Goal: Task Accomplishment & Management: Manage account settings

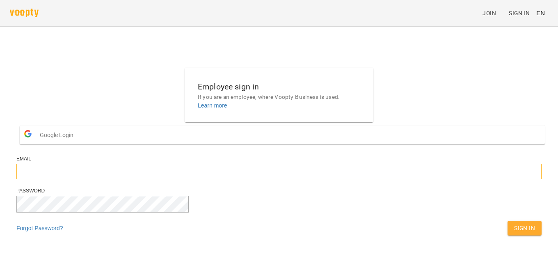
type input "**********"
click at [514, 233] on span "Sign In" at bounding box center [524, 228] width 21 height 10
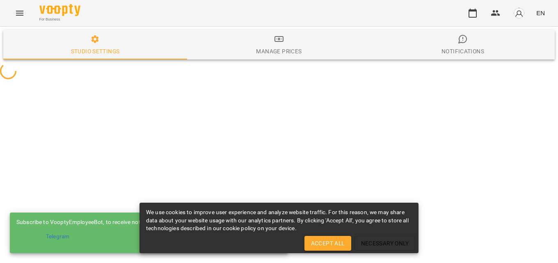
select select "**"
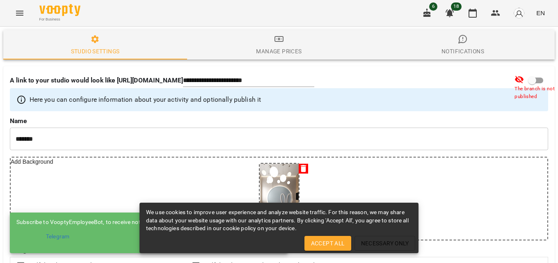
click at [470, 24] on div "For Business 6 18 EN" at bounding box center [279, 13] width 558 height 26
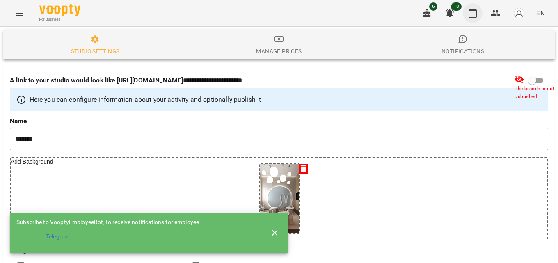
click at [472, 14] on icon "button" at bounding box center [473, 13] width 10 height 10
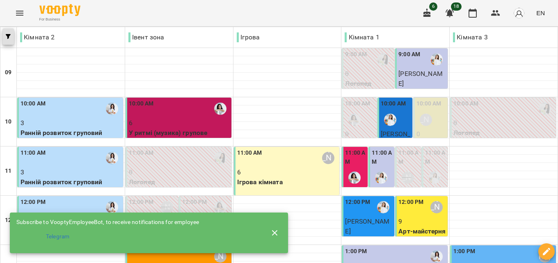
click at [12, 33] on button "button" at bounding box center [7, 36] width 11 height 16
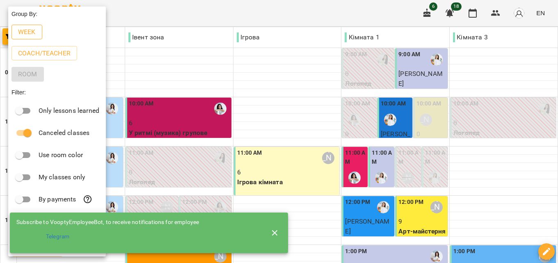
click at [35, 29] on p "Week" at bounding box center [27, 32] width 18 height 10
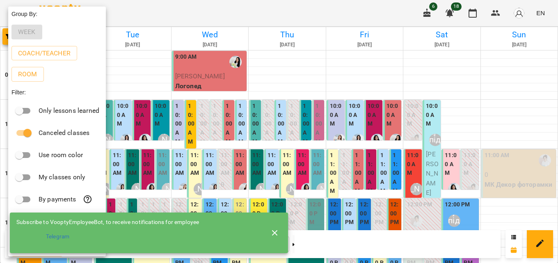
click at [274, 229] on icon "button" at bounding box center [275, 233] width 10 height 10
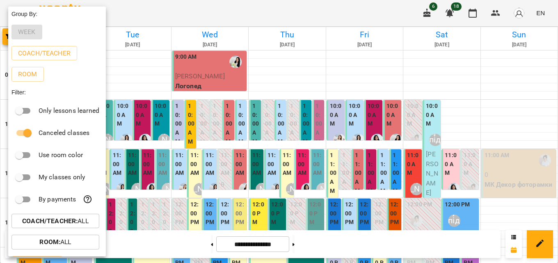
click at [134, 48] on div at bounding box center [279, 131] width 558 height 263
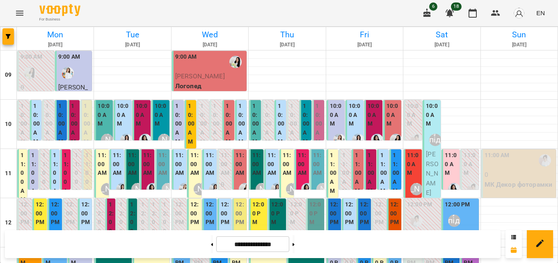
click at [544, 11] on span "EN" at bounding box center [540, 13] width 9 height 9
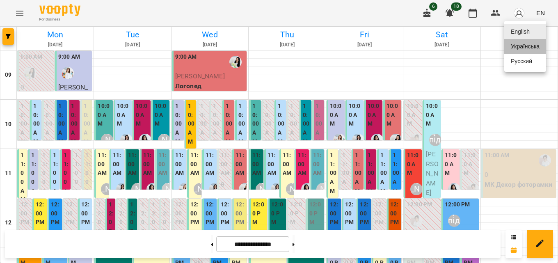
click at [532, 48] on div "Українська" at bounding box center [525, 46] width 42 height 15
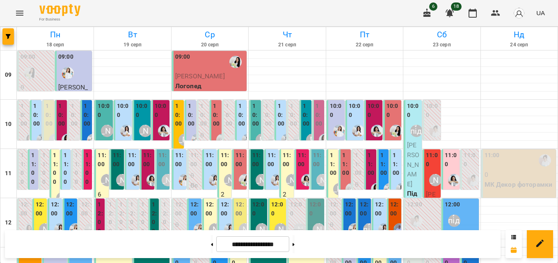
click at [129, 166] on label "11:00" at bounding box center [132, 160] width 9 height 18
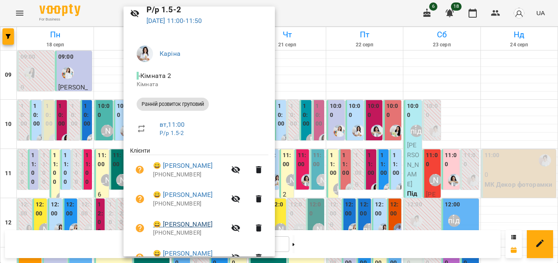
scroll to position [82, 0]
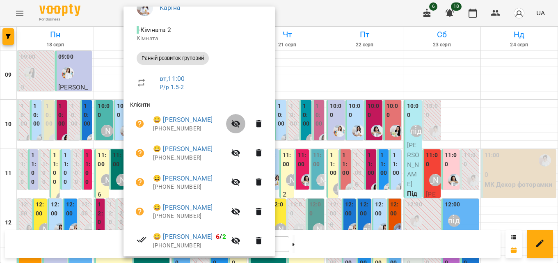
click at [241, 122] on icon "button" at bounding box center [236, 124] width 10 height 10
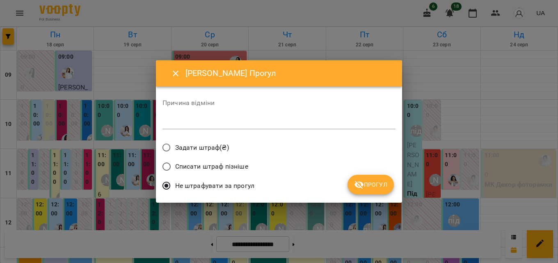
click at [227, 120] on textarea at bounding box center [279, 123] width 233 height 8
click at [373, 193] on button "Прогул" at bounding box center [371, 185] width 46 height 20
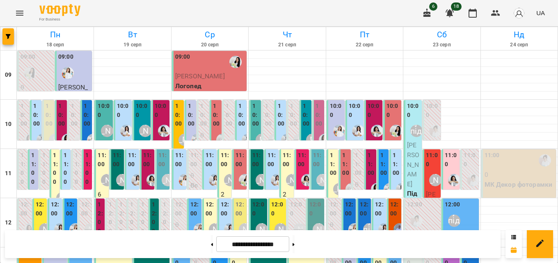
click at [133, 164] on label "11:00" at bounding box center [132, 160] width 9 height 18
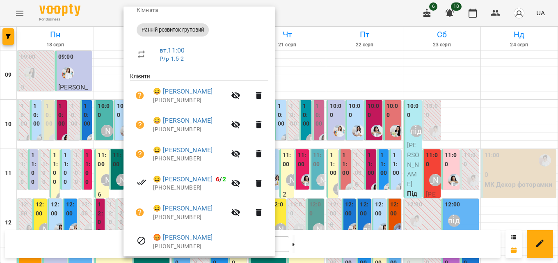
scroll to position [123, 0]
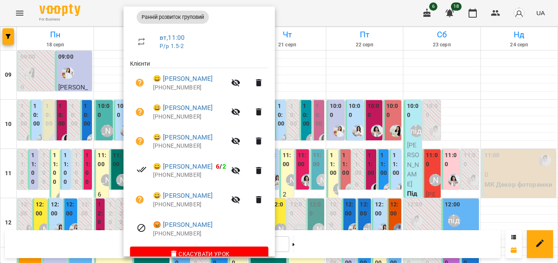
click at [241, 112] on icon "button" at bounding box center [236, 112] width 10 height 10
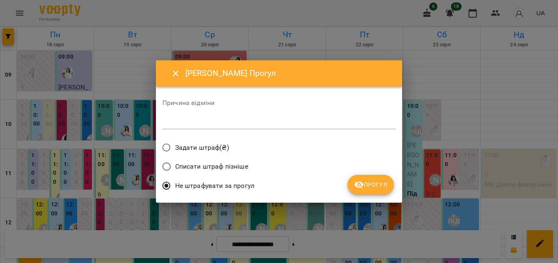
click at [229, 127] on div "*" at bounding box center [279, 122] width 233 height 13
click at [369, 185] on span "Прогул" at bounding box center [370, 185] width 33 height 10
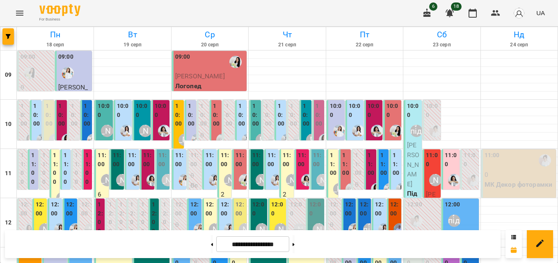
click at [268, 166] on label "11:00" at bounding box center [272, 160] width 9 height 18
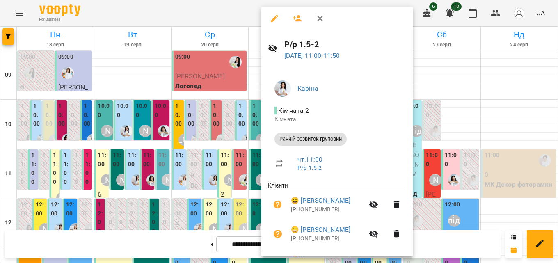
scroll to position [0, 0]
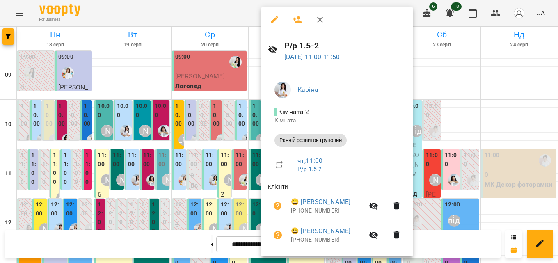
click at [323, 18] on icon "button" at bounding box center [320, 20] width 6 height 6
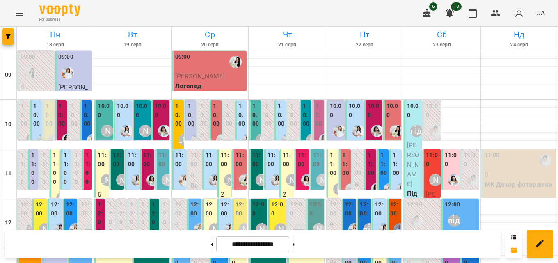
click at [368, 161] on label "11:00" at bounding box center [371, 164] width 7 height 27
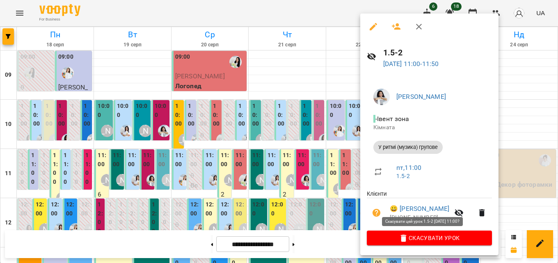
click at [447, 239] on span "Скасувати Урок" at bounding box center [430, 238] width 112 height 10
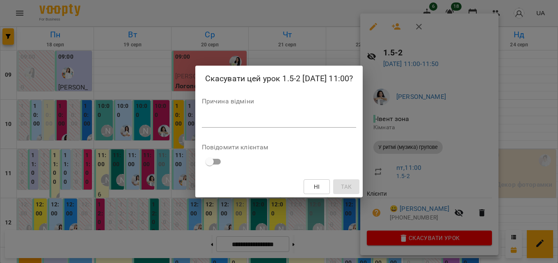
click at [303, 124] on textarea at bounding box center [279, 121] width 155 height 8
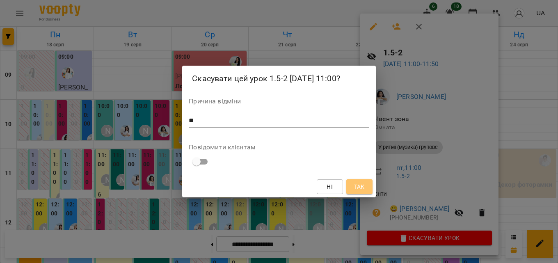
click at [359, 189] on span "Так" at bounding box center [359, 187] width 11 height 10
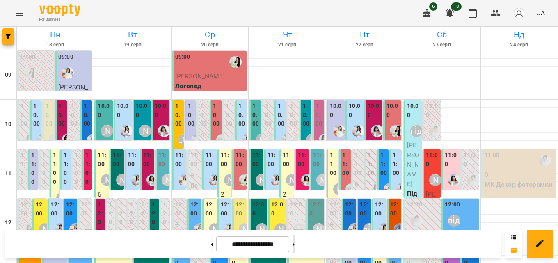
click at [295, 246] on button at bounding box center [294, 244] width 2 height 18
type input "**********"
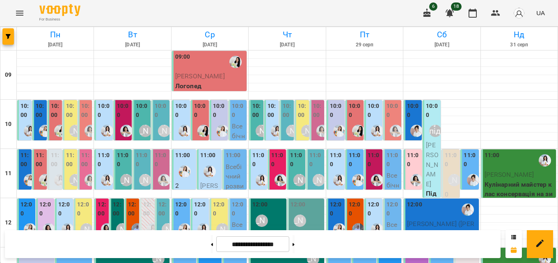
click at [106, 161] on label "11:00" at bounding box center [104, 160] width 13 height 18
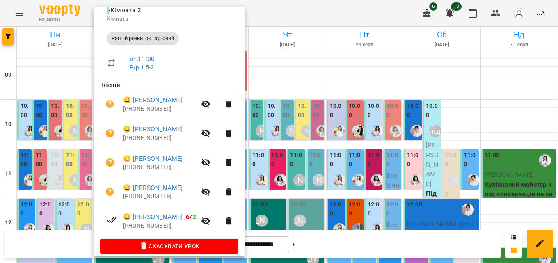
scroll to position [110, 0]
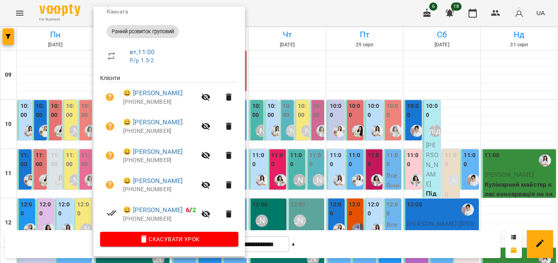
click at [211, 154] on icon "button" at bounding box center [206, 156] width 9 height 8
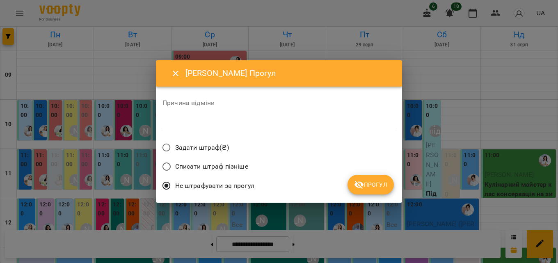
click at [226, 118] on div "*" at bounding box center [279, 122] width 233 height 13
click at [369, 186] on span "Прогул" at bounding box center [370, 185] width 33 height 10
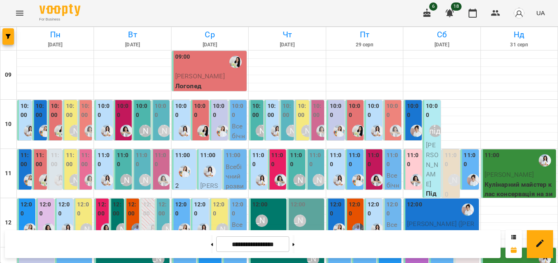
click at [262, 162] on label "11:00" at bounding box center [258, 160] width 13 height 18
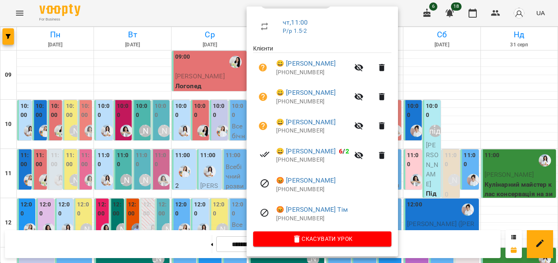
scroll to position [0, 0]
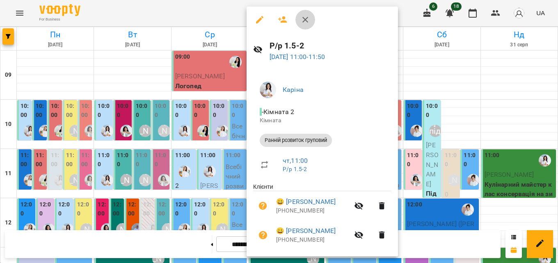
click at [305, 14] on button "button" at bounding box center [306, 20] width 20 height 20
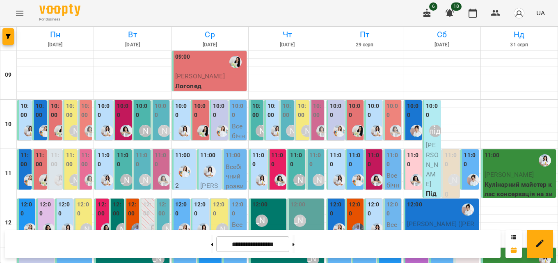
click at [376, 160] on label "11:00" at bounding box center [374, 160] width 13 height 18
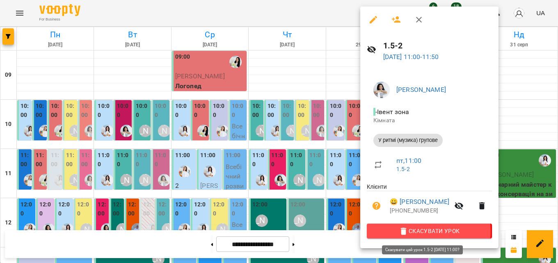
click at [425, 233] on span "Скасувати Урок" at bounding box center [430, 231] width 112 height 10
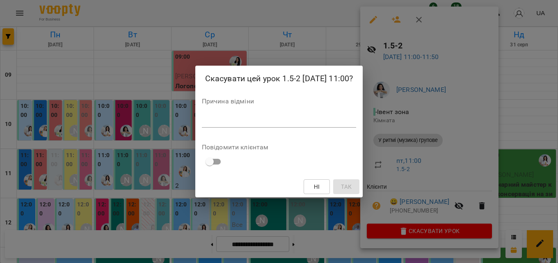
click at [247, 117] on textarea at bounding box center [279, 121] width 155 height 8
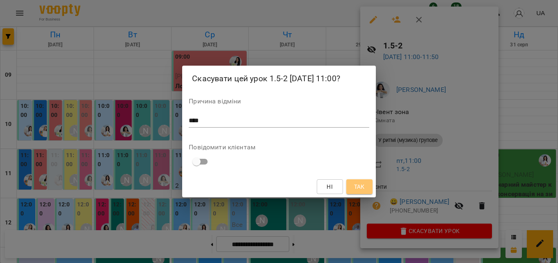
click at [366, 184] on button "Так" at bounding box center [359, 186] width 26 height 15
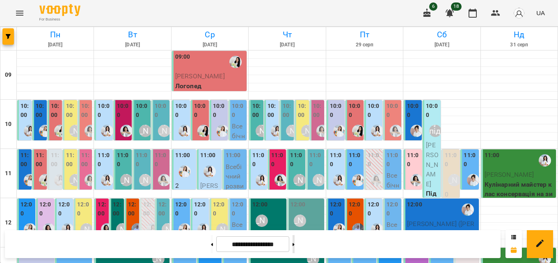
click at [295, 243] on button at bounding box center [294, 244] width 2 height 18
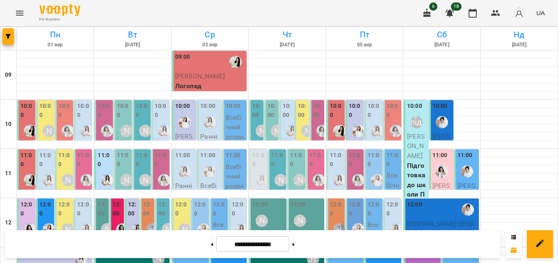
click at [103, 162] on label "11:00" at bounding box center [104, 160] width 13 height 18
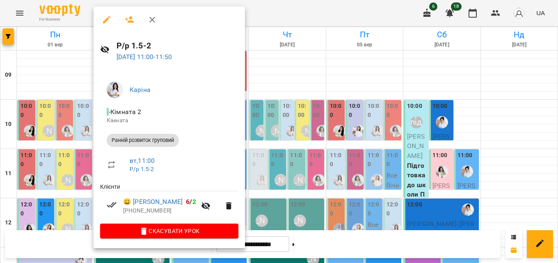
click at [145, 16] on button "button" at bounding box center [152, 20] width 20 height 20
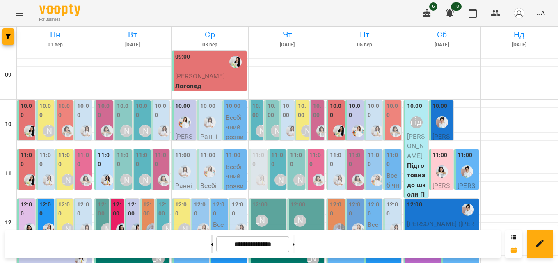
click at [211, 244] on icon at bounding box center [212, 244] width 2 height 3
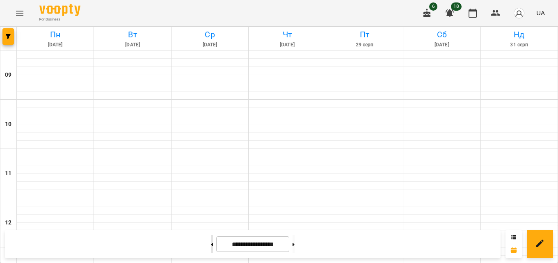
click at [211, 243] on icon at bounding box center [212, 244] width 2 height 3
click at [295, 245] on button at bounding box center [294, 244] width 2 height 18
type input "**********"
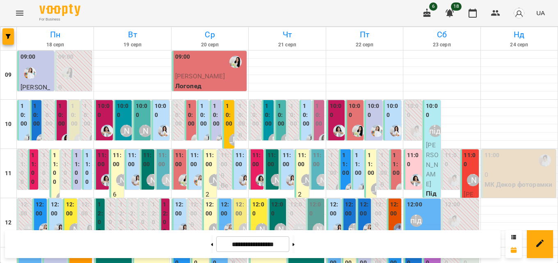
scroll to position [79, 0]
click at [163, 200] on label "12:00" at bounding box center [165, 217] width 5 height 35
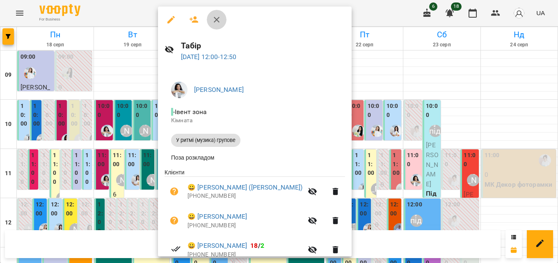
click at [222, 17] on button "button" at bounding box center [217, 20] width 20 height 20
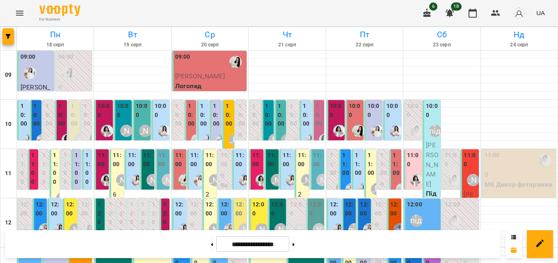
scroll to position [205, 0]
